Goal: Transaction & Acquisition: Book appointment/travel/reservation

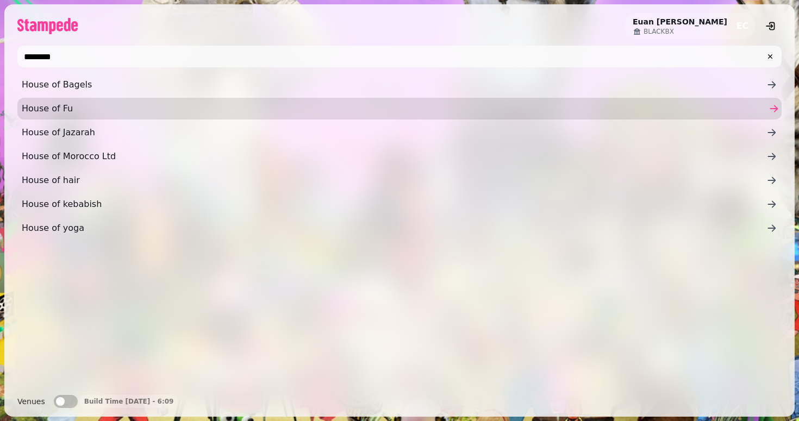
type input "********"
click at [83, 102] on span "House of Fu" at bounding box center [394, 108] width 744 height 13
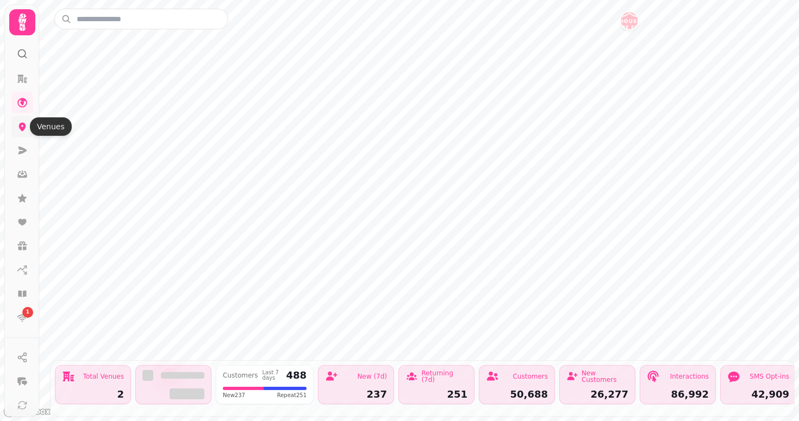
click at [22, 125] on icon at bounding box center [22, 126] width 11 height 11
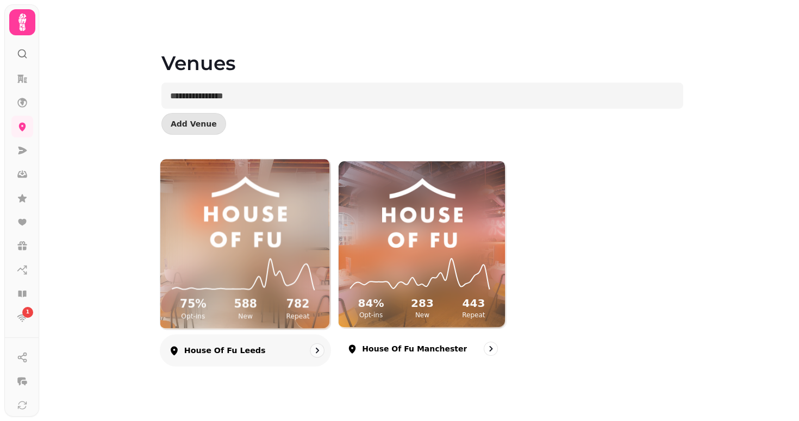
click at [252, 225] on img at bounding box center [245, 212] width 128 height 71
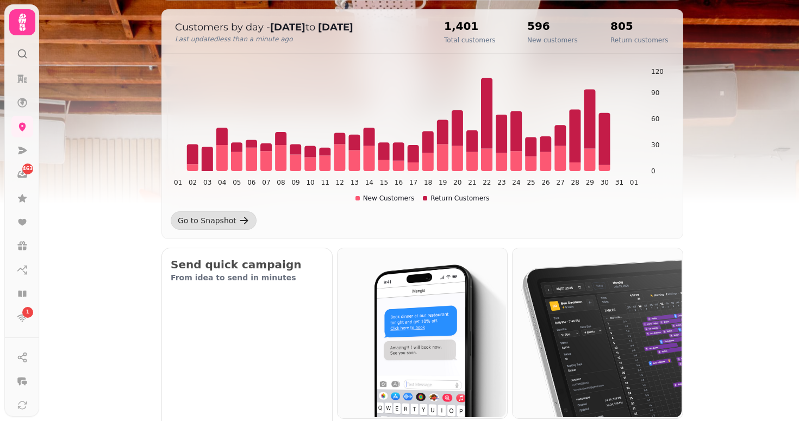
scroll to position [315, 0]
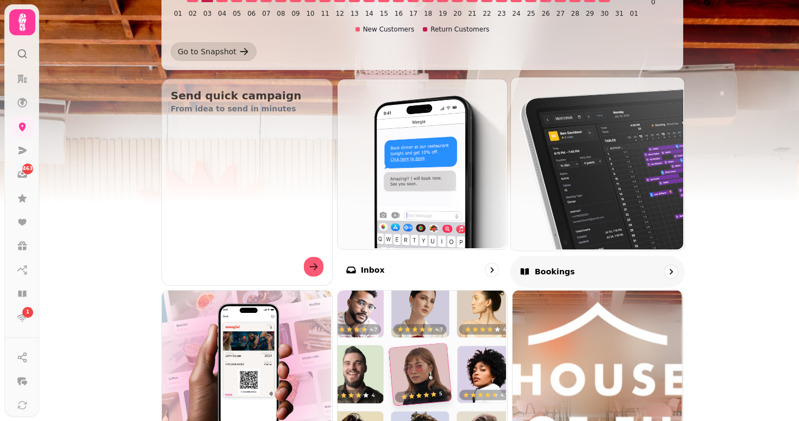
click at [554, 169] on img at bounding box center [596, 162] width 173 height 173
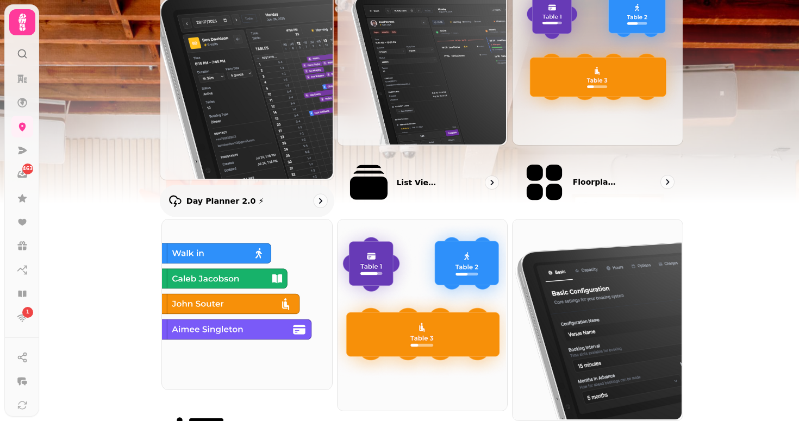
scroll to position [161, 0]
